Goal: Find specific page/section: Find specific page/section

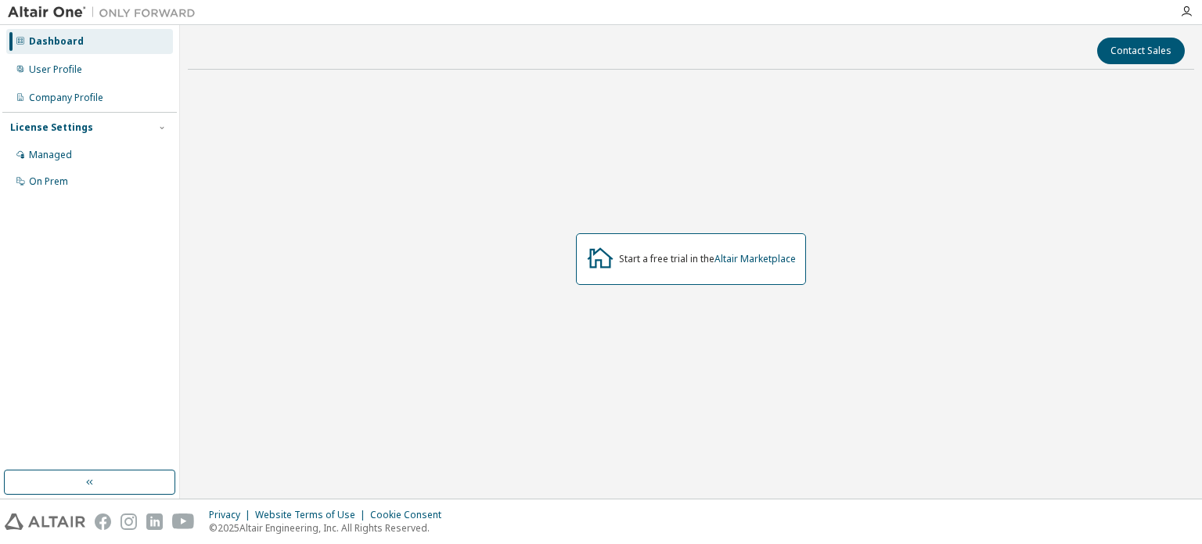
click at [1178, 13] on div at bounding box center [1186, 11] width 31 height 13
click at [1179, 13] on div at bounding box center [1186, 11] width 31 height 13
click at [1186, 14] on icon "button" at bounding box center [1186, 11] width 13 height 13
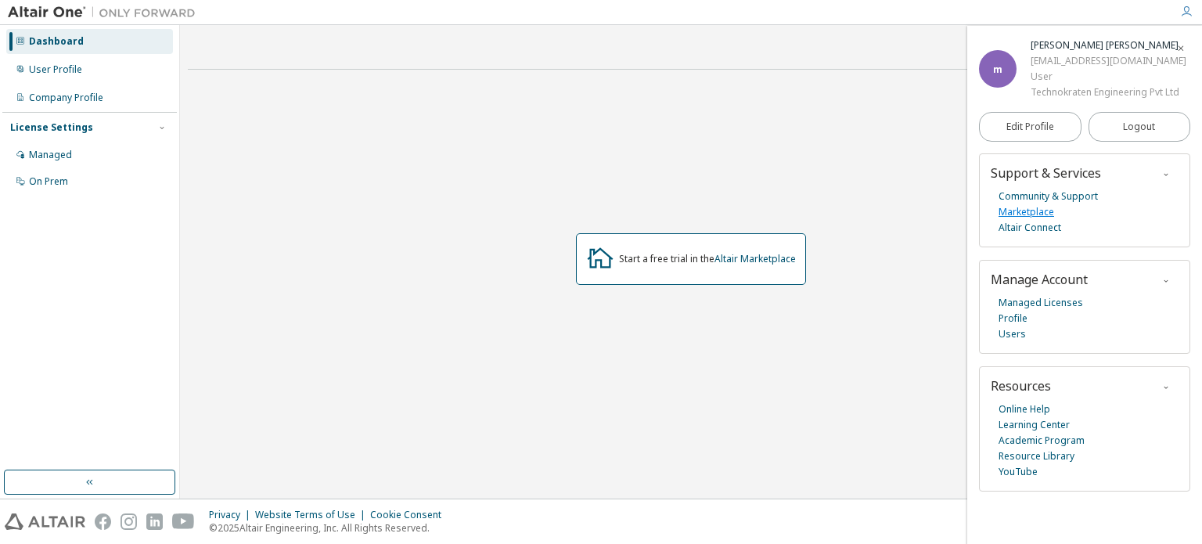
click at [1041, 215] on link "Marketplace" at bounding box center [1026, 212] width 56 height 16
click at [1041, 211] on link "Marketplace" at bounding box center [1026, 212] width 56 height 16
